Goal: Find contact information: Find contact information

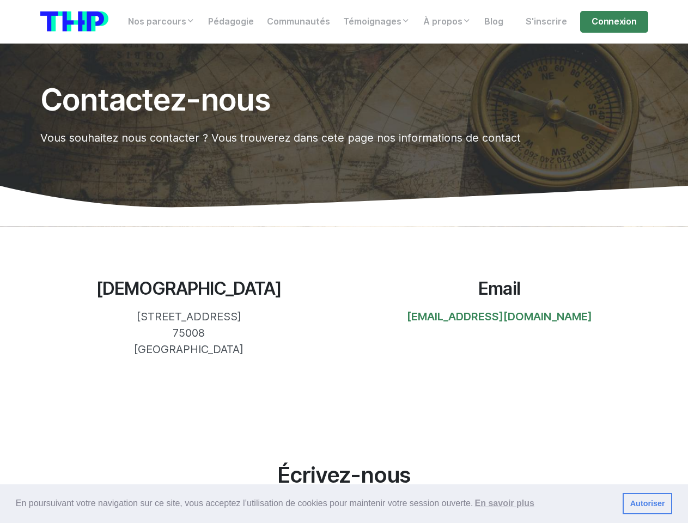
click at [344, 262] on section "[DEMOGRAPHIC_DATA] [STREET_ADDRESS] 75008 [GEOGRAPHIC_DATA] Email [EMAIL_ADDRES…" at bounding box center [344, 317] width 688 height 183
click at [344, 504] on span "En poursuivant votre navigation sur ce site, vous acceptez l’utilisation de coo…" at bounding box center [315, 503] width 598 height 16
click at [647, 504] on link "Autoriser" at bounding box center [648, 504] width 50 height 22
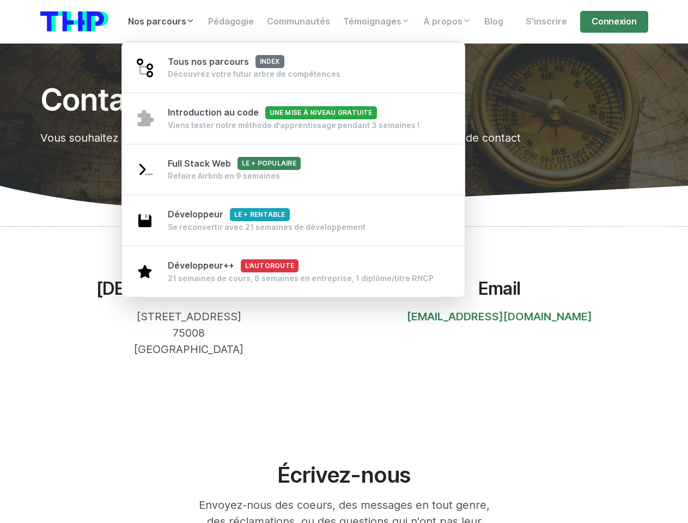
click at [162, 22] on link "Nos parcours" at bounding box center [161, 22] width 80 height 22
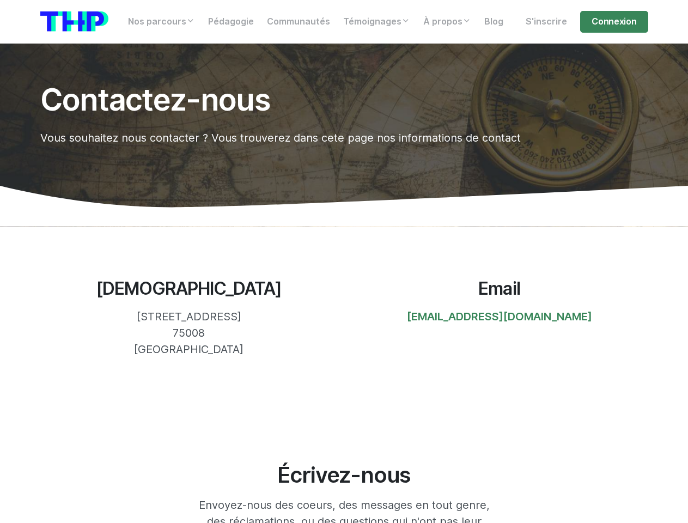
click at [379, 22] on link "Témoignages" at bounding box center [377, 22] width 80 height 22
click at [452, 22] on link "À propos" at bounding box center [447, 22] width 61 height 22
click at [499, 317] on link "[EMAIL_ADDRESS][DOMAIN_NAME]" at bounding box center [499, 316] width 185 height 13
